Goal: Task Accomplishment & Management: Manage account settings

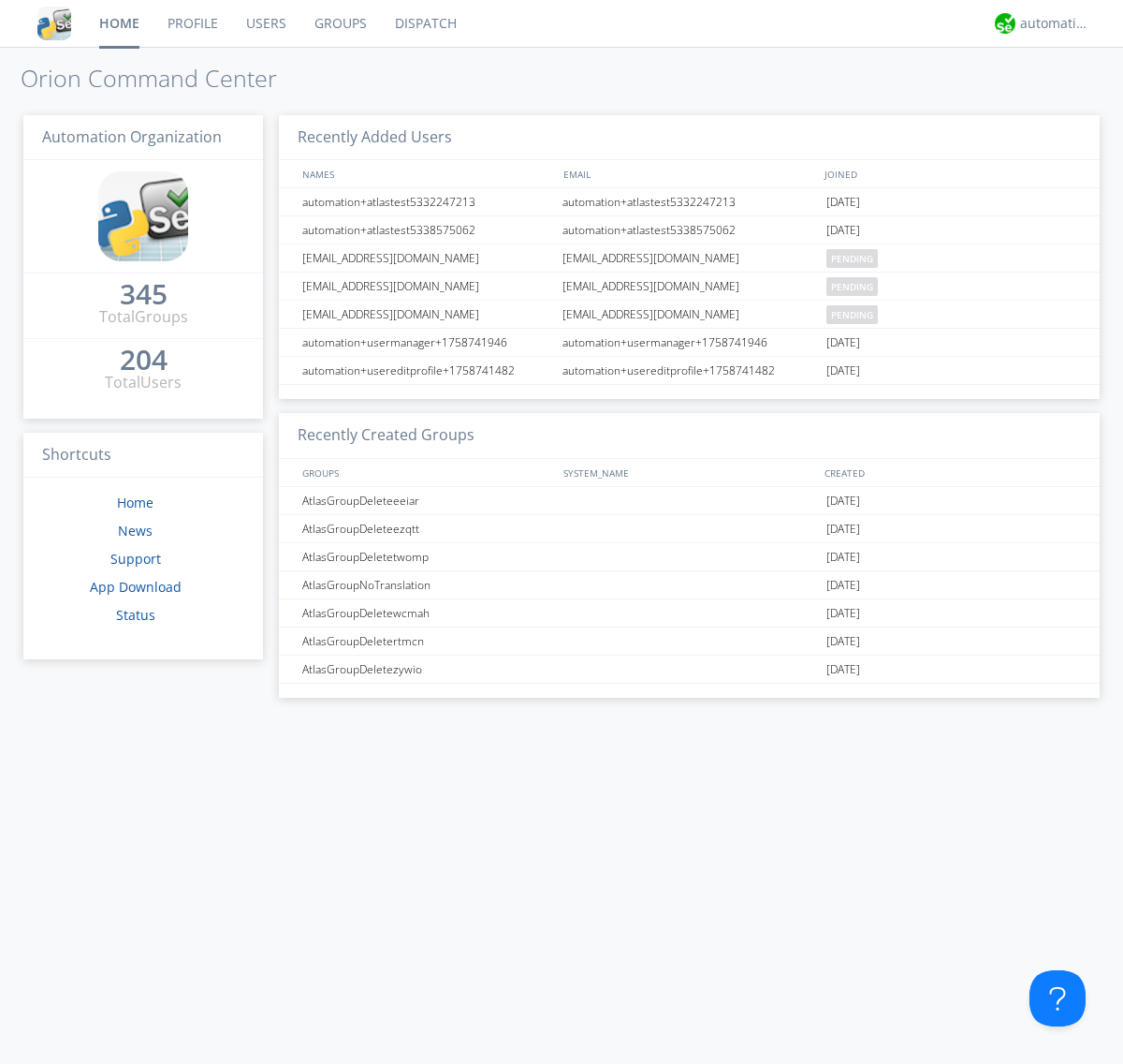
click at [265, 23] on link "Users" at bounding box center [267, 23] width 68 height 47
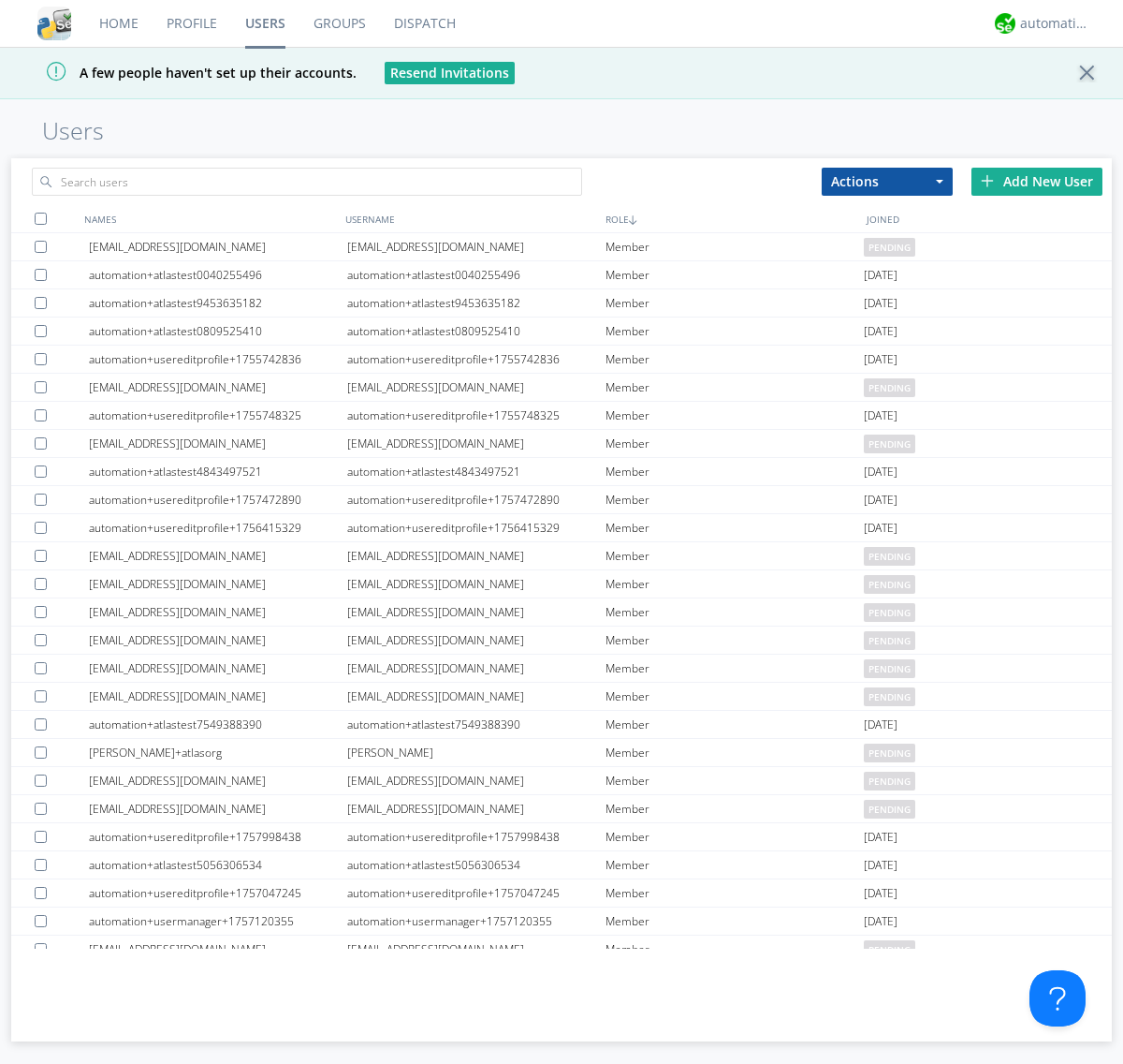
click at [1037, 181] on div "Add New User" at bounding box center [1036, 181] width 131 height 28
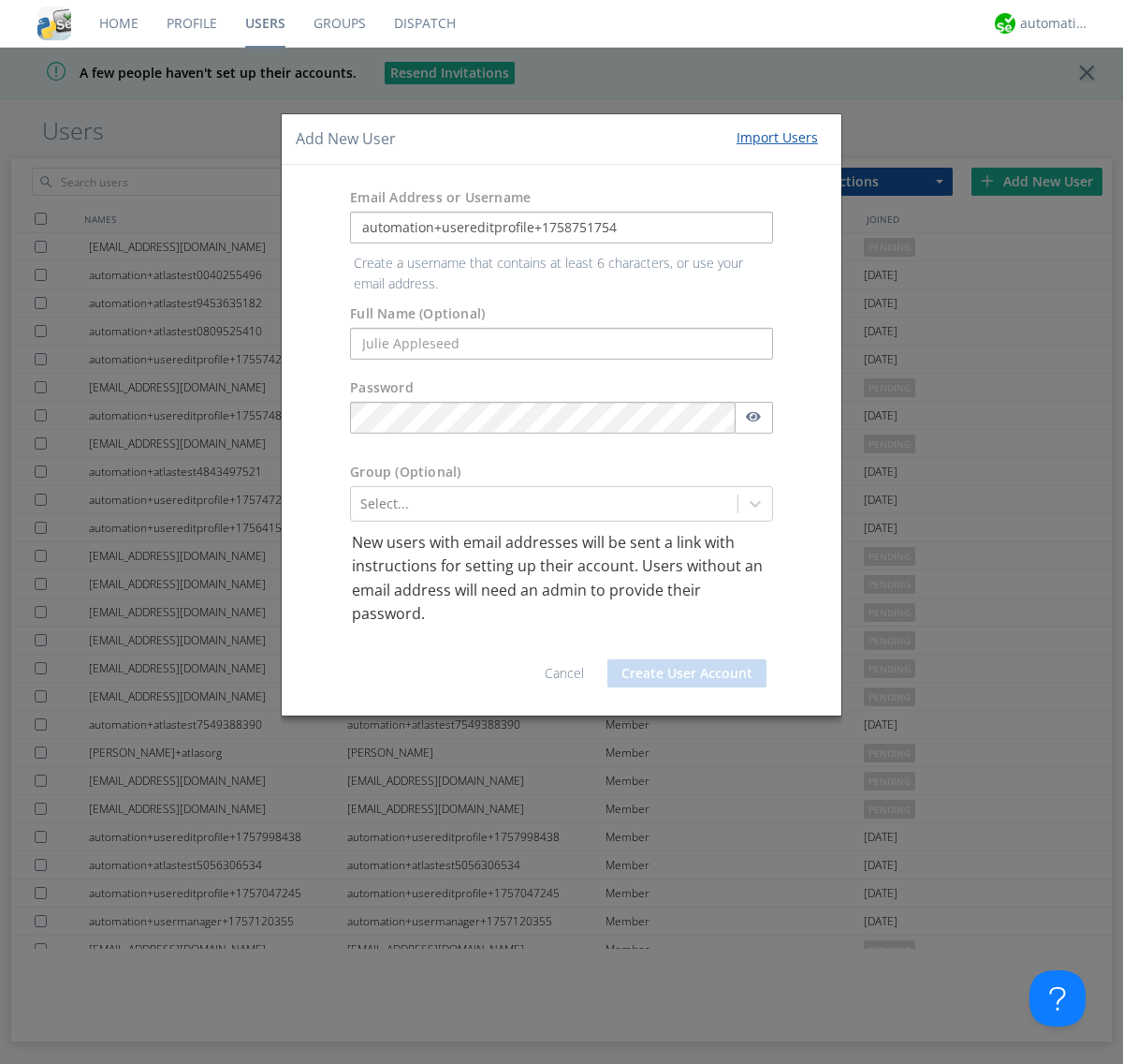
type input "automation+usereditprofile+1758751754"
click at [687, 659] on button "Create User Account" at bounding box center [687, 673] width 160 height 28
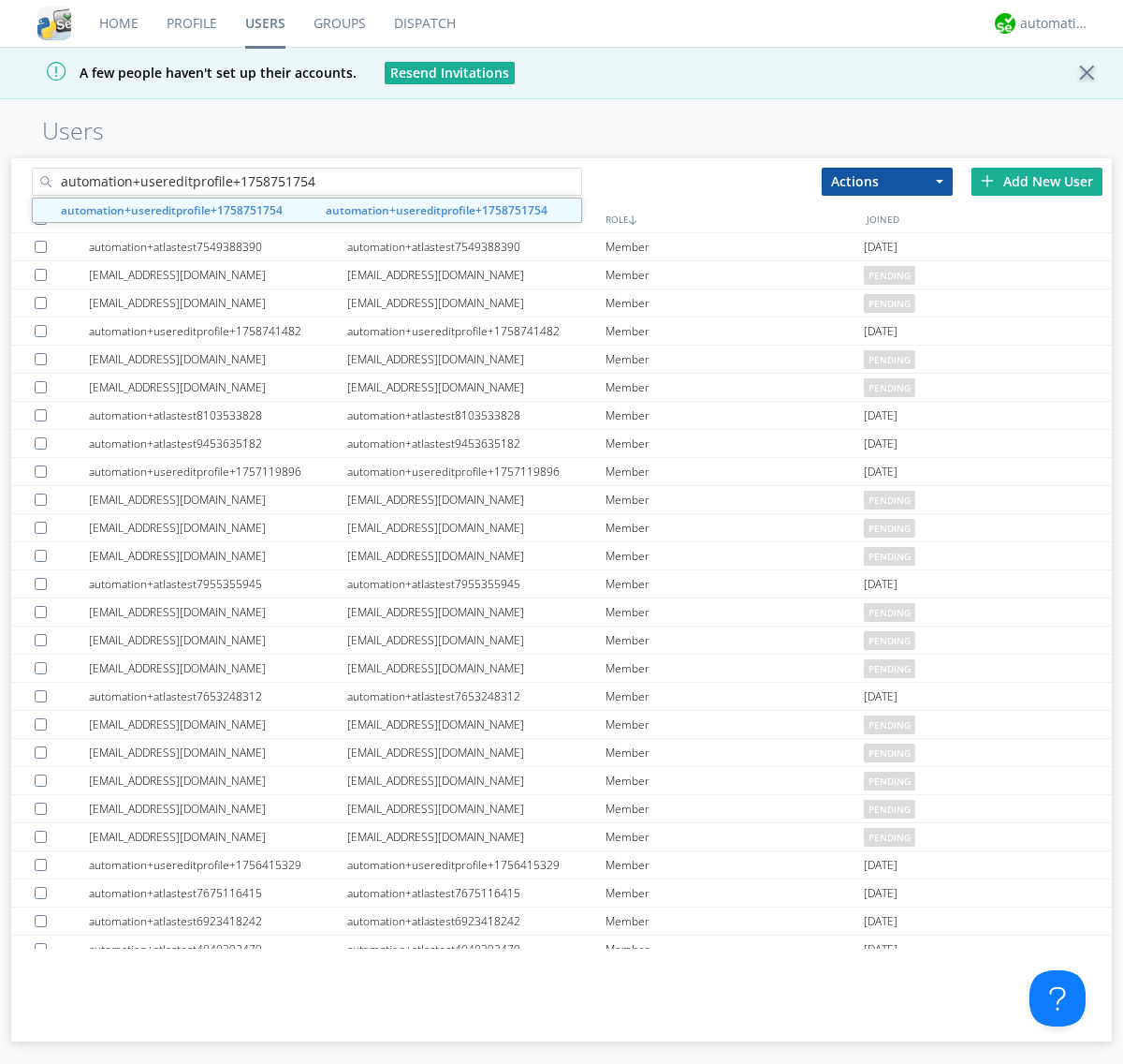
type input "automation+usereditprofile+1758751754"
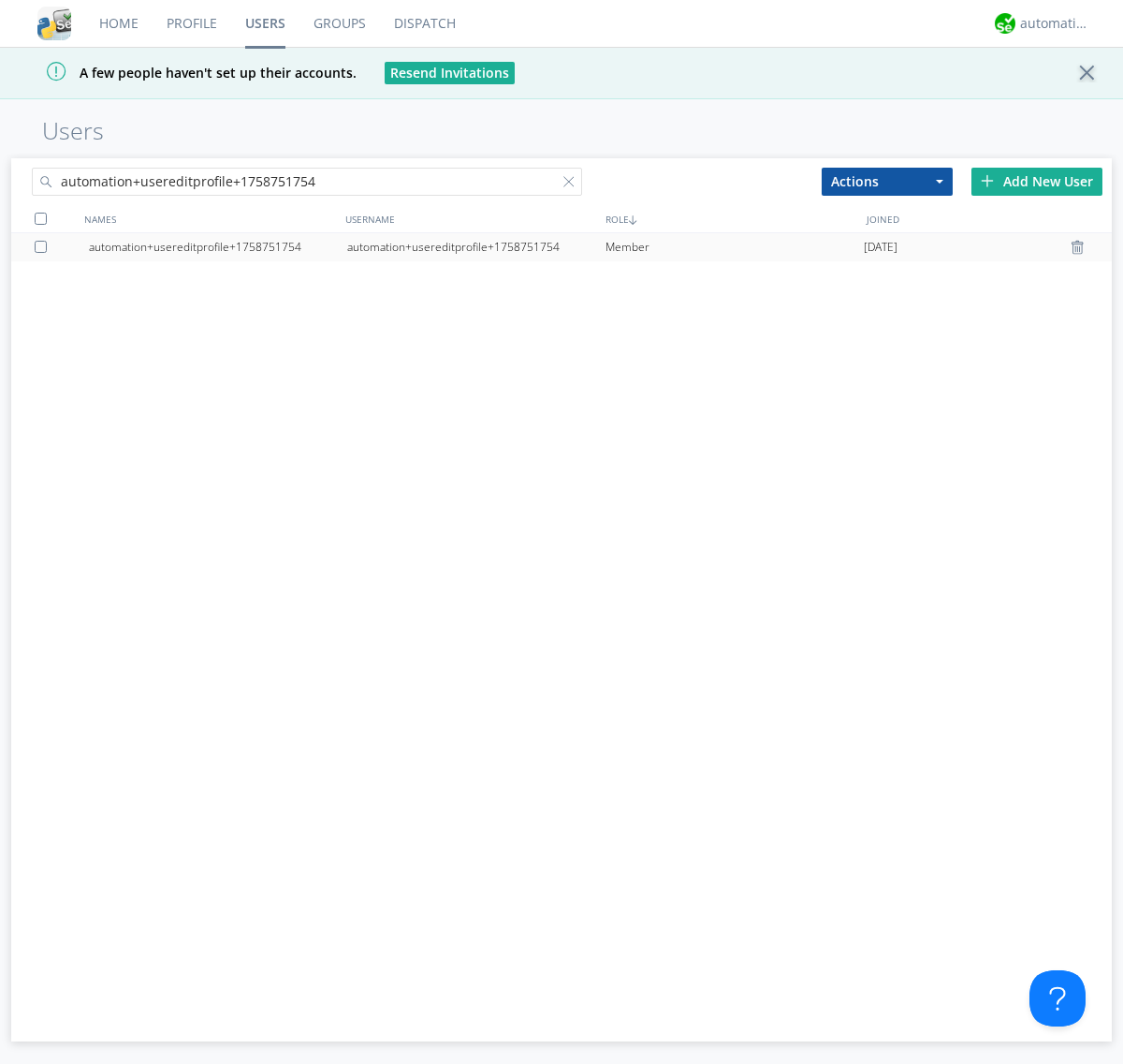
click at [476, 246] on div "automation+usereditprofile+1758751754" at bounding box center [476, 246] width 258 height 28
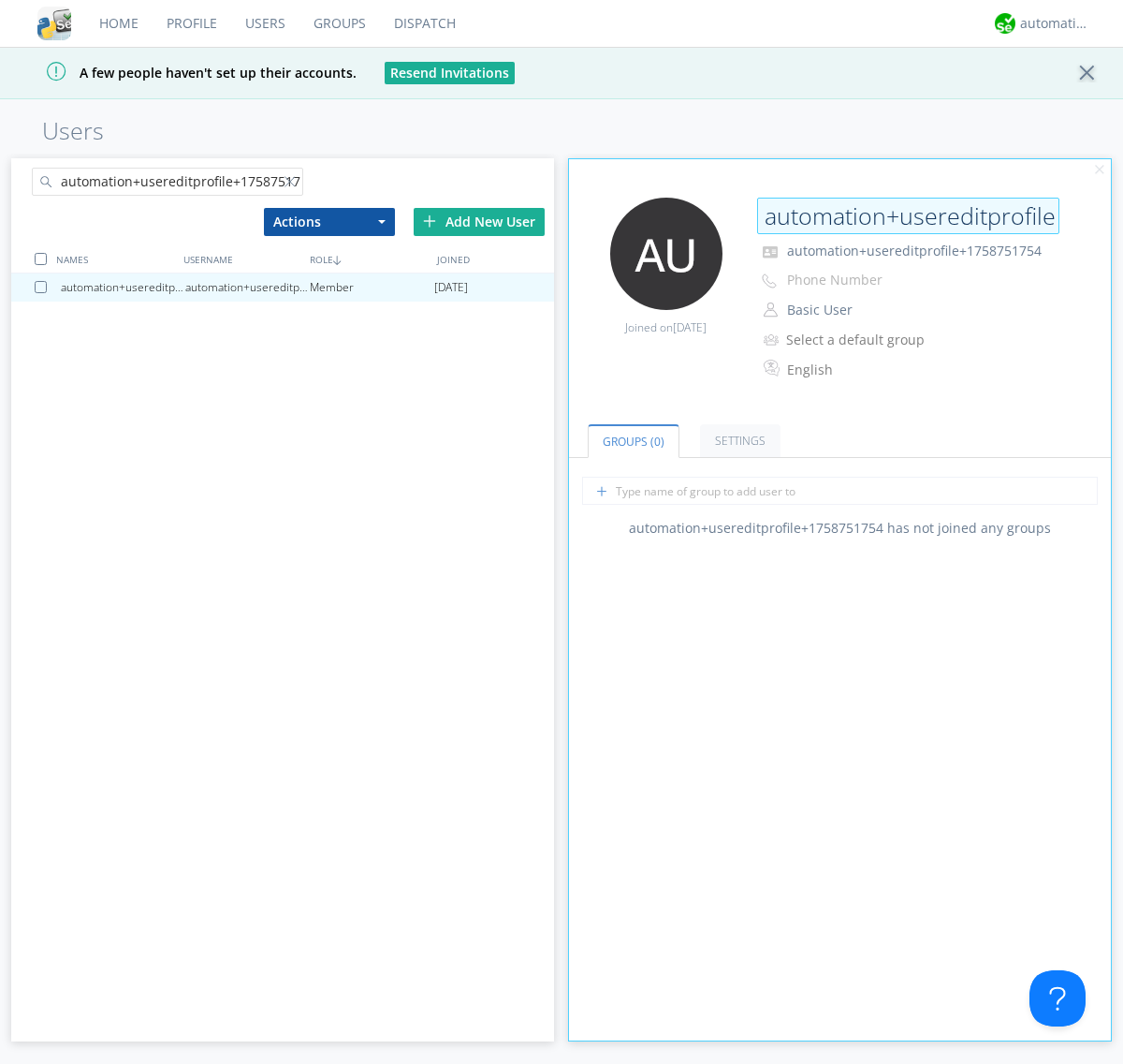
click at [908, 215] on input "automation+usereditprofile+1758751754" at bounding box center [908, 216] width 303 height 37
type input "automation+usereditprofile+1758751754editedautomation+usereditprofile+1758751754"
